Goal: Transaction & Acquisition: Purchase product/service

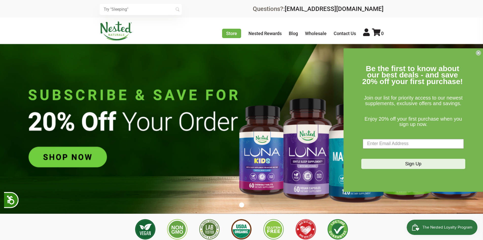
click at [71, 157] on img at bounding box center [241, 129] width 483 height 170
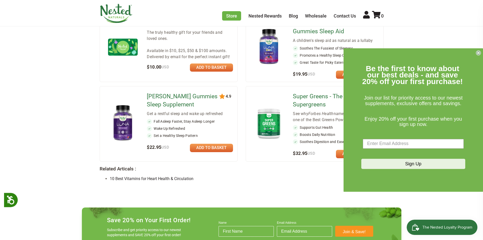
click at [307, 92] on link "Super Greens - The Original Supergreens" at bounding box center [329, 100] width 73 height 16
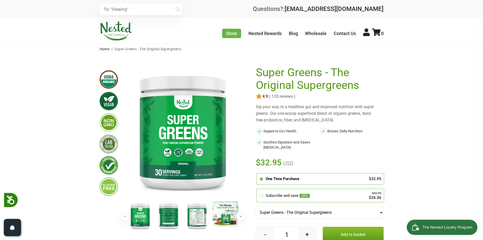
click at [200, 215] on img at bounding box center [196, 215] width 25 height 29
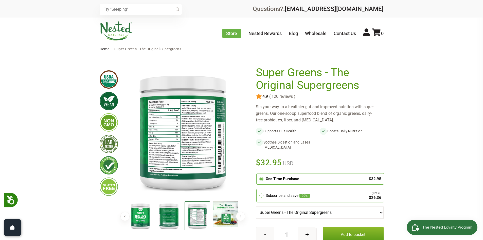
click at [197, 216] on img at bounding box center [197, 215] width 25 height 29
click at [239, 214] on button "Next" at bounding box center [240, 215] width 9 height 9
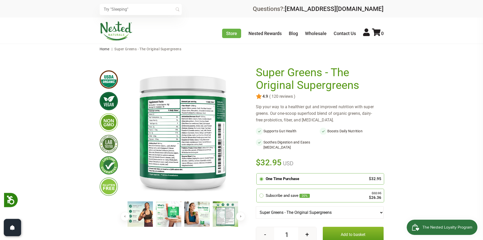
click at [239, 214] on button "Next" at bounding box center [240, 215] width 9 height 9
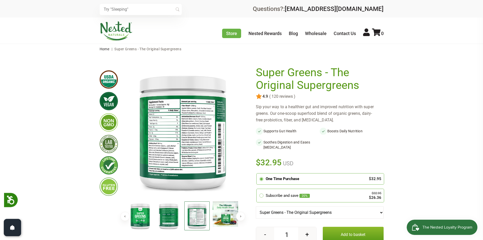
click at [128, 214] on button "Previous" at bounding box center [124, 215] width 9 height 9
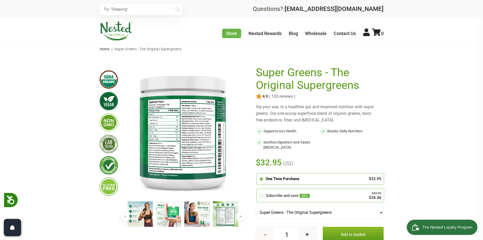
click at [220, 215] on img at bounding box center [225, 213] width 25 height 25
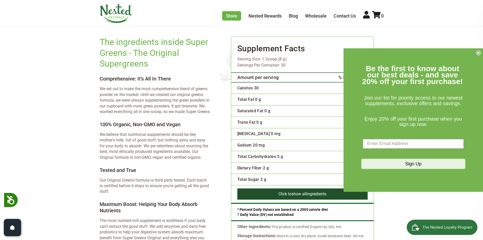
scroll to position [735, 0]
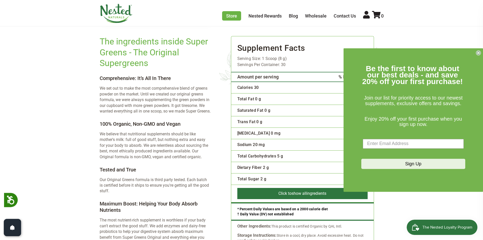
click at [479, 52] on icon "Close dialog" at bounding box center [478, 53] width 2 height 2
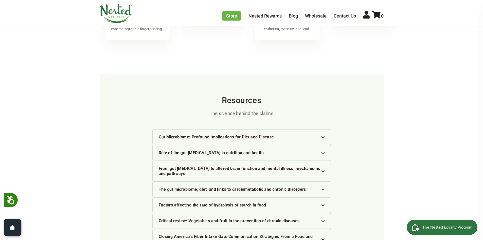
scroll to position [1166, 0]
